Goal: Find specific page/section

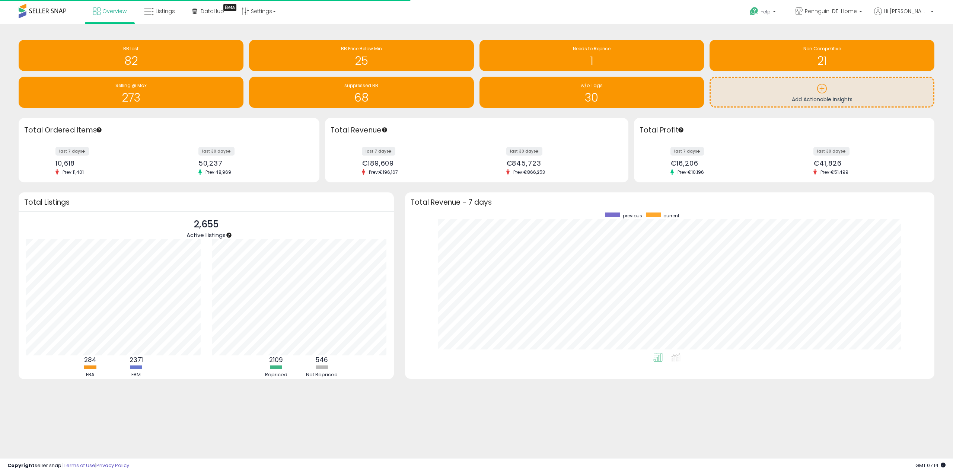
scroll to position [141, 515]
click at [865, 6] on link "Pennguin-DE-Home" at bounding box center [829, 12] width 78 height 24
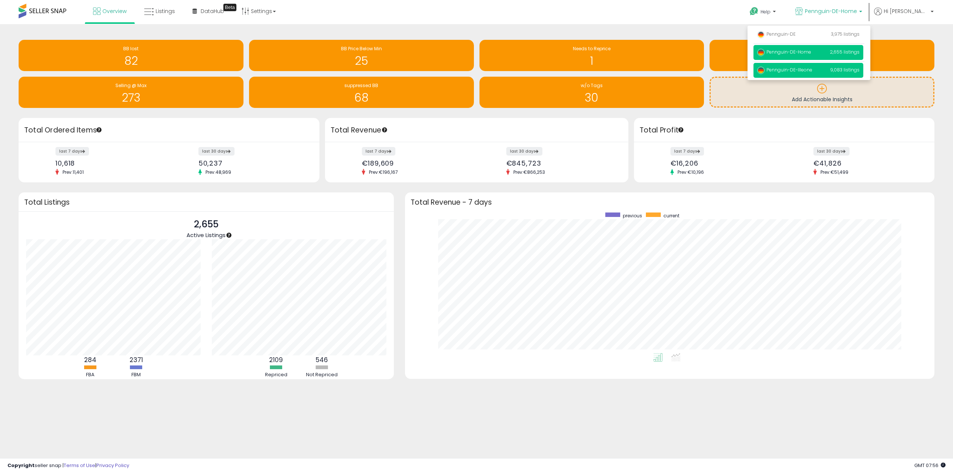
click at [840, 71] on p "Pennguin-DE-Illeone 9,083 listings" at bounding box center [809, 70] width 110 height 15
click at [812, 70] on span "Pennguin-DE-Illeone" at bounding box center [784, 70] width 55 height 6
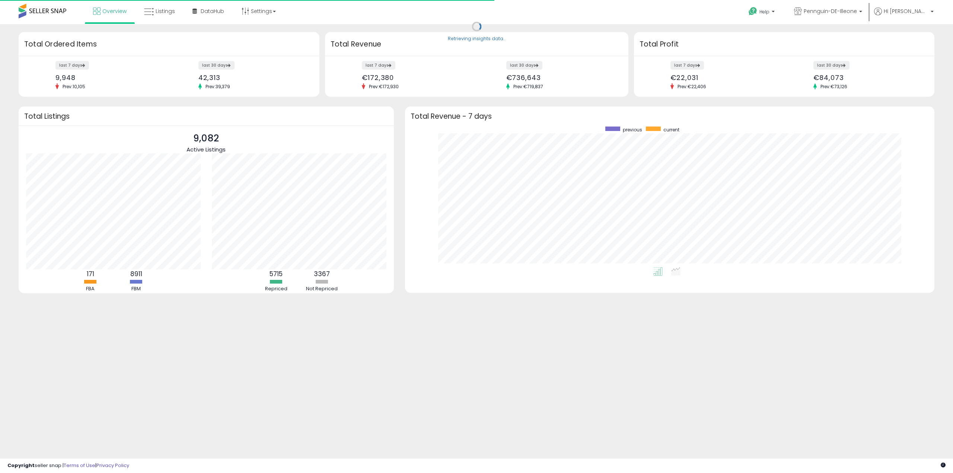
scroll to position [141, 515]
click at [162, 16] on link "Listings" at bounding box center [160, 11] width 42 height 22
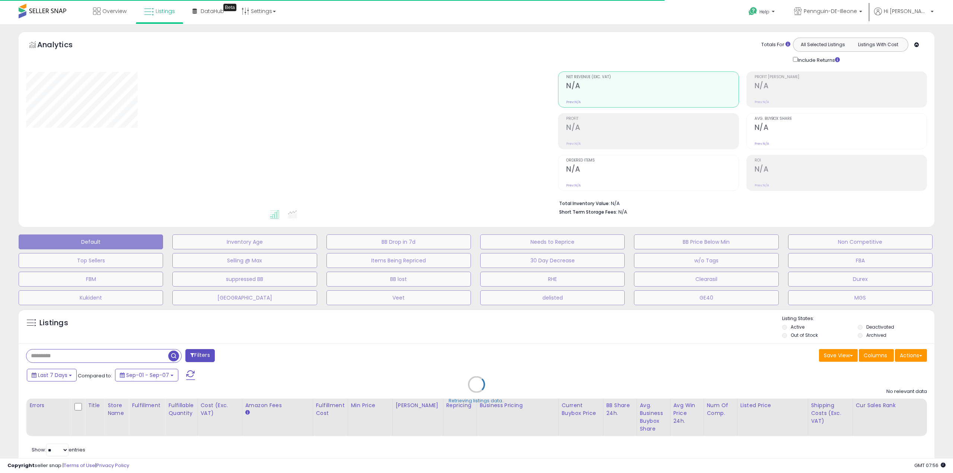
click at [107, 353] on div "Retrieving listings data.." at bounding box center [476, 390] width 927 height 170
click at [102, 358] on div "Retrieving listings data.." at bounding box center [476, 390] width 927 height 170
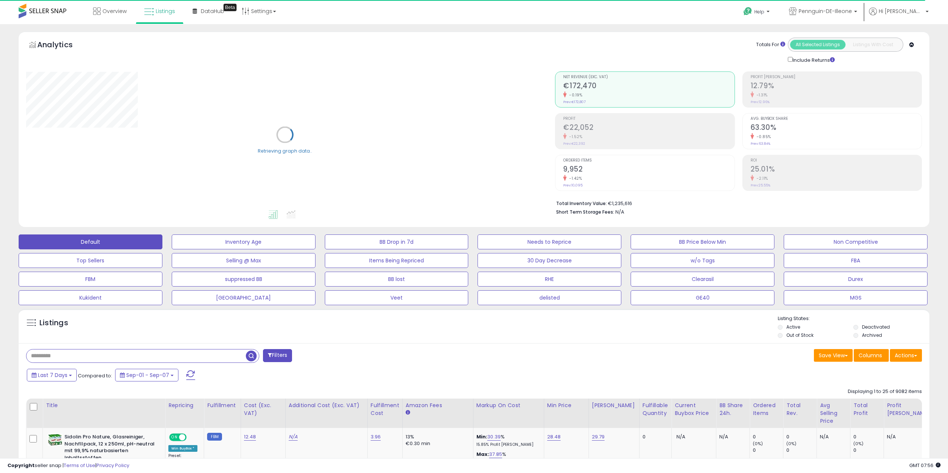
click at [110, 357] on input "text" at bounding box center [135, 356] width 219 height 13
paste input "**********"
type input "**********"
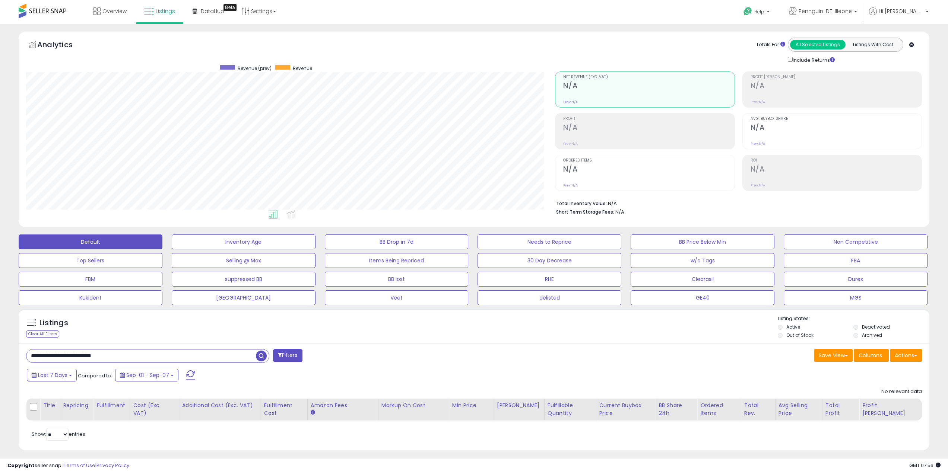
scroll to position [153, 529]
